Goal: Transaction & Acquisition: Purchase product/service

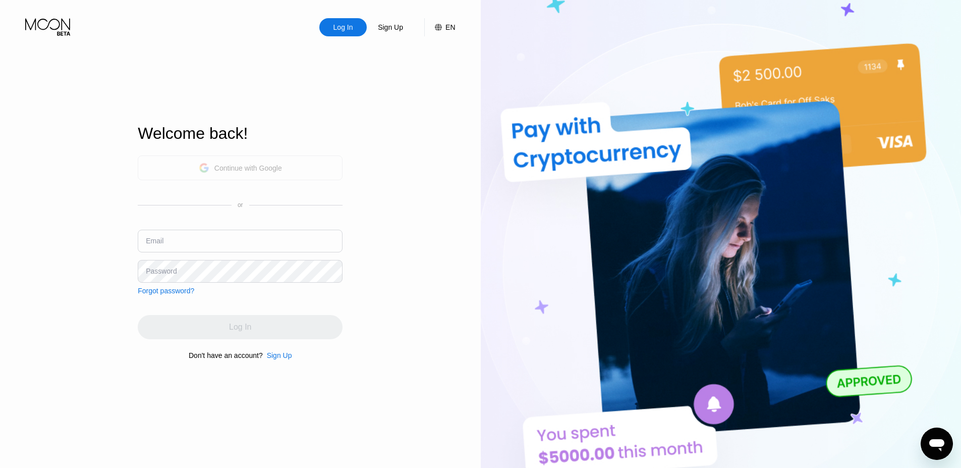
click at [241, 167] on div "Continue with Google" at bounding box center [248, 168] width 68 height 8
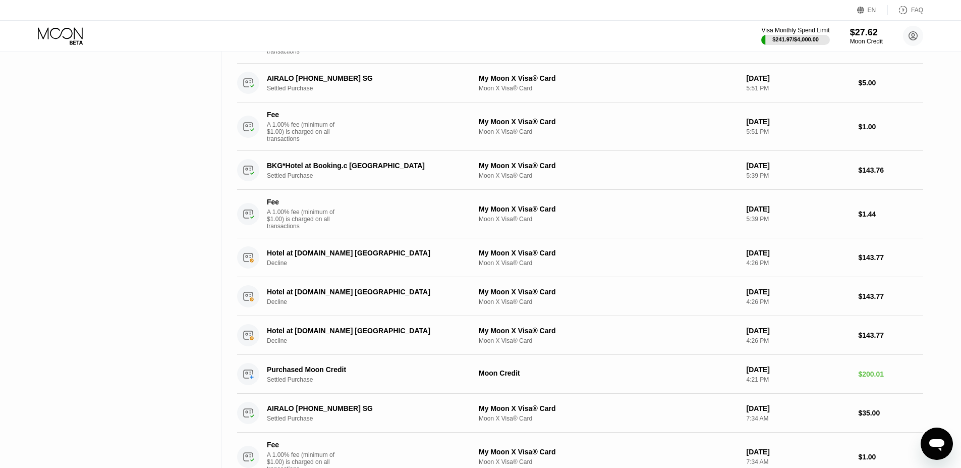
scroll to position [485, 0]
click at [377, 167] on div "BKG*Hotel at Booking.c [GEOGRAPHIC_DATA]" at bounding box center [365, 165] width 196 height 8
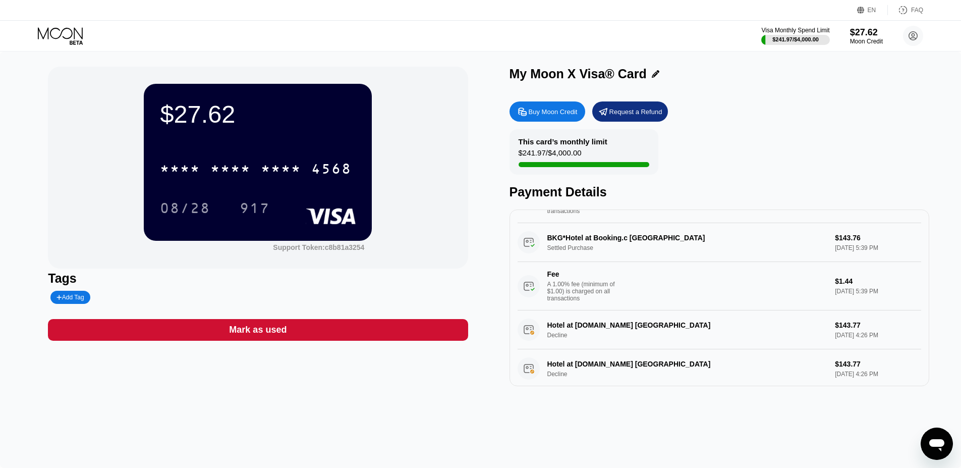
scroll to position [522, 0]
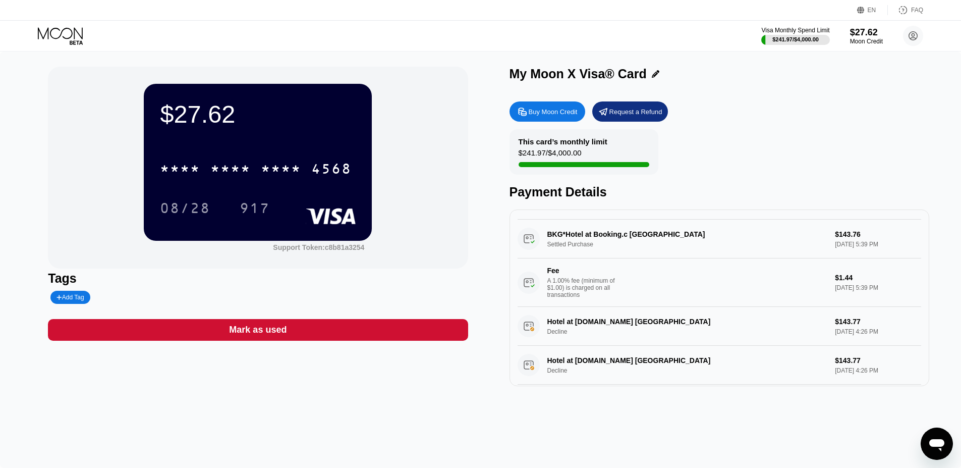
click at [582, 232] on div "BKG*Hotel at Booking.c Amsterdam NL Settled Purchase $143.76 Sep 20, 2025 5:39 …" at bounding box center [720, 263] width 404 height 87
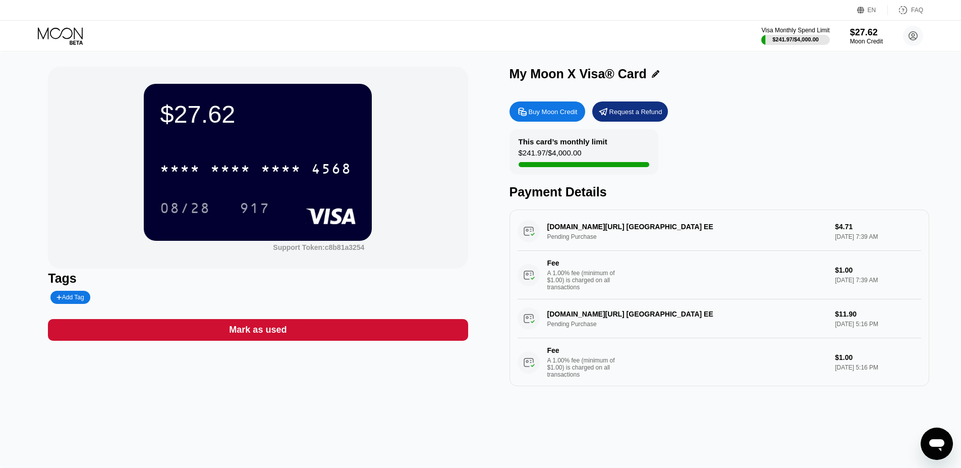
scroll to position [13, 0]
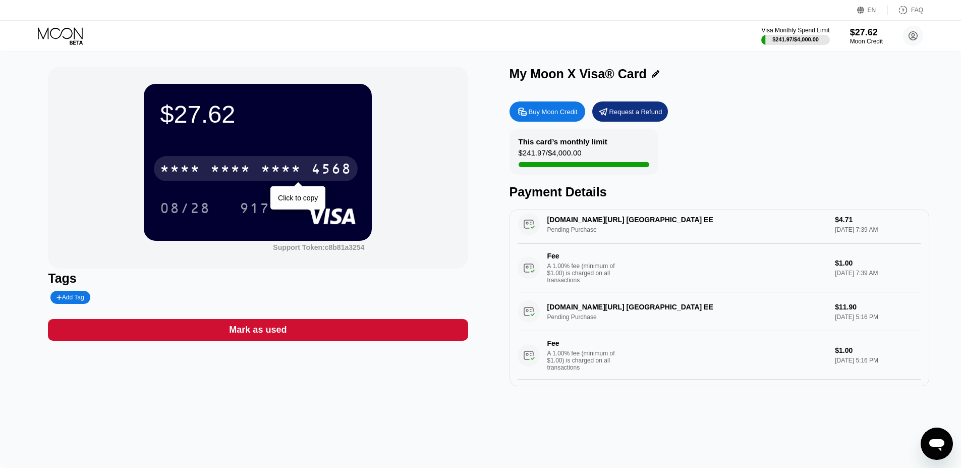
click at [263, 158] on div "* * * * * * * * * * * * 4568" at bounding box center [256, 168] width 204 height 25
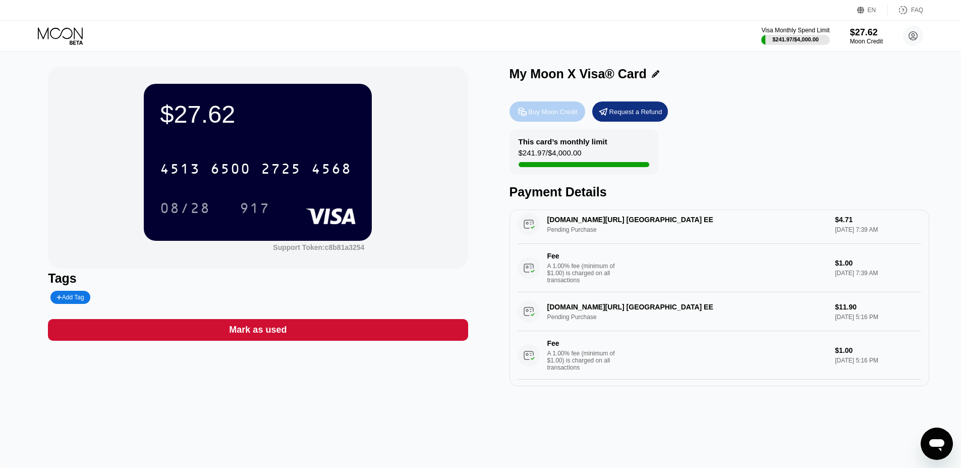
click at [560, 114] on div "Buy Moon Credit" at bounding box center [553, 111] width 49 height 9
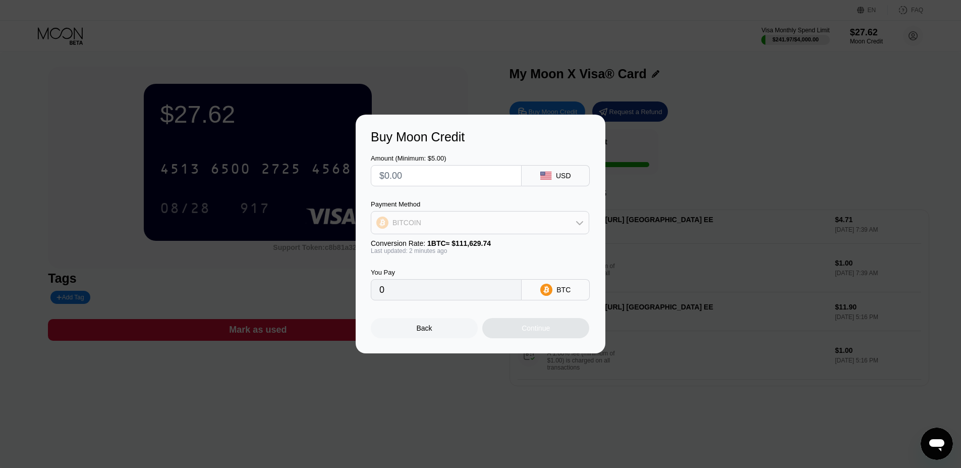
click at [526, 218] on div "BITCOIN" at bounding box center [479, 222] width 217 height 20
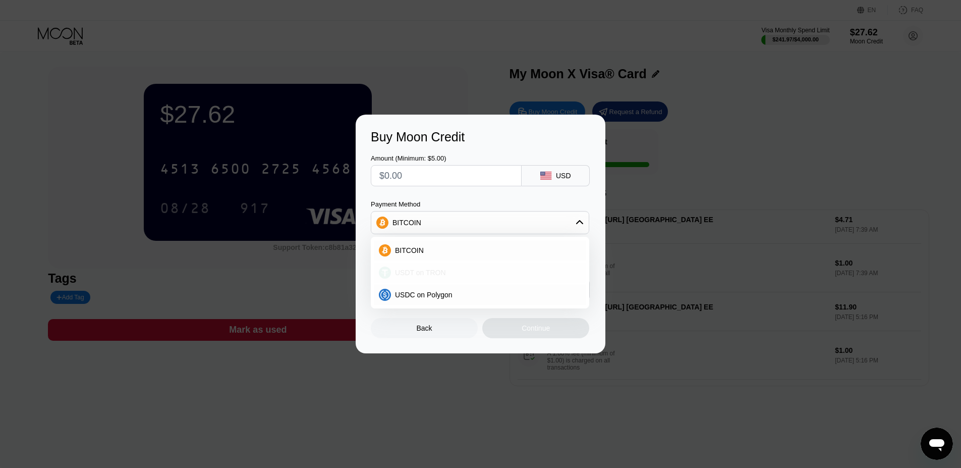
click at [452, 272] on div "USDT on TRON" at bounding box center [486, 272] width 190 height 8
type input "0.00"
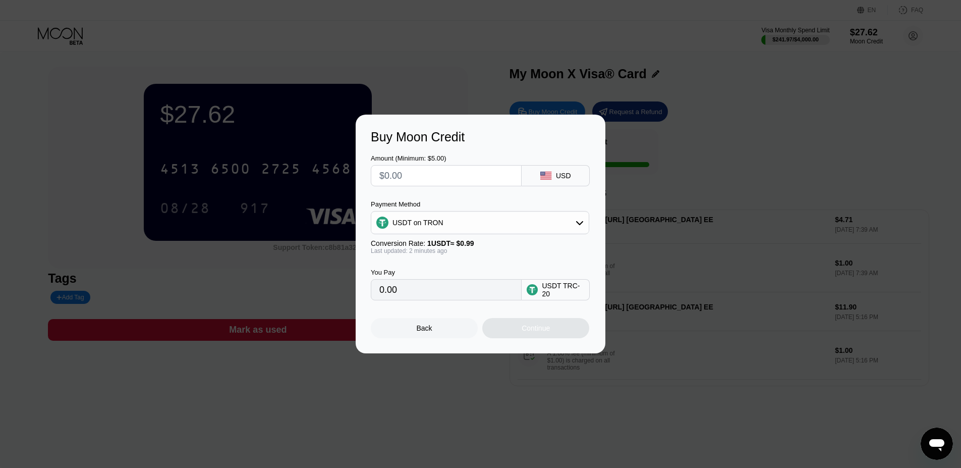
click at [435, 171] on input "text" at bounding box center [446, 176] width 134 height 20
type input "$250"
type input "252.53"
type input "$250"
click at [528, 326] on div "Continue" at bounding box center [536, 328] width 28 height 8
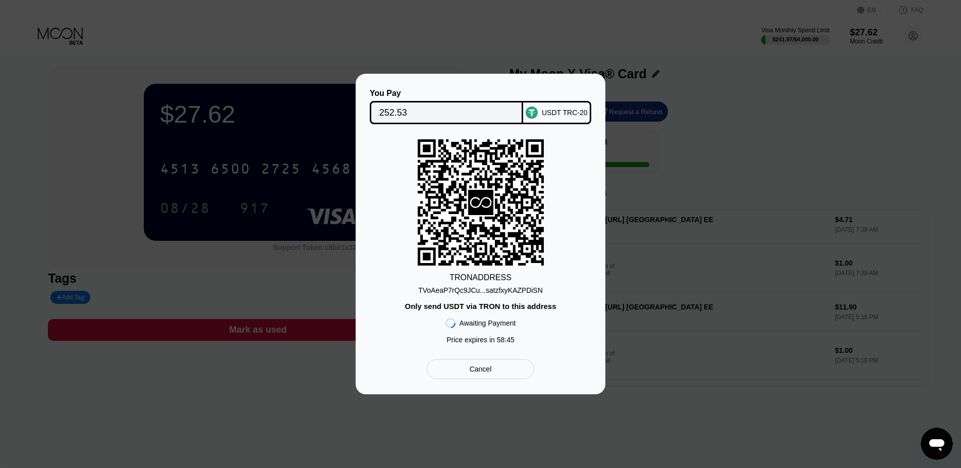
click at [506, 290] on div "TVoAeaP7rQc9JCu...satzfxyKAZPDiSN" at bounding box center [480, 290] width 125 height 8
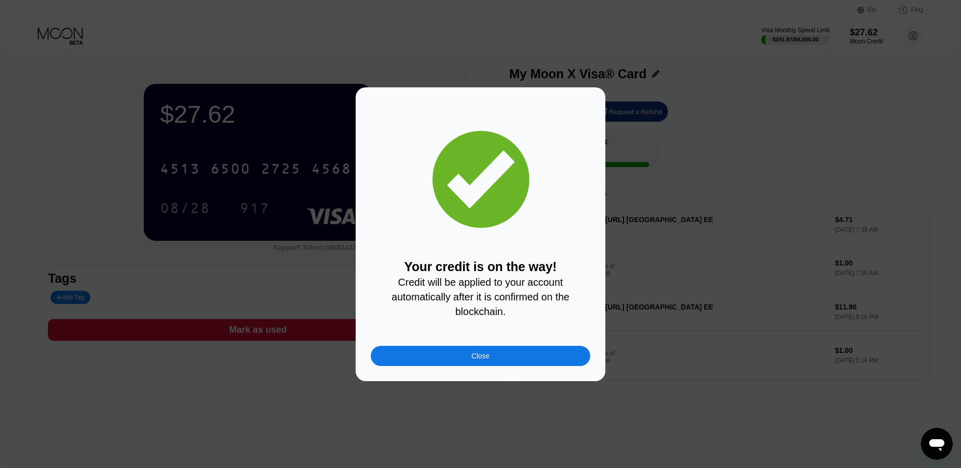
click at [536, 356] on div "Close" at bounding box center [481, 356] width 220 height 20
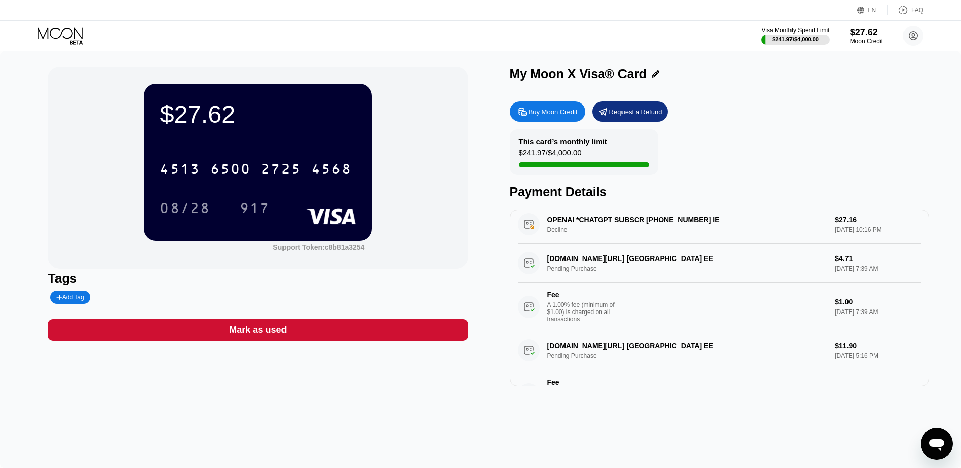
scroll to position [51, 0]
